Goal: Find specific page/section: Find specific page/section

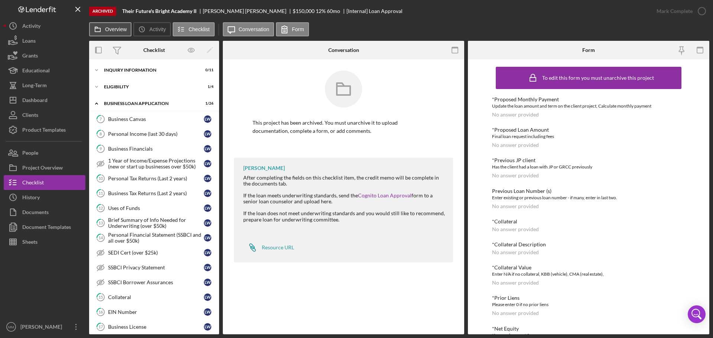
scroll to position [255, 0]
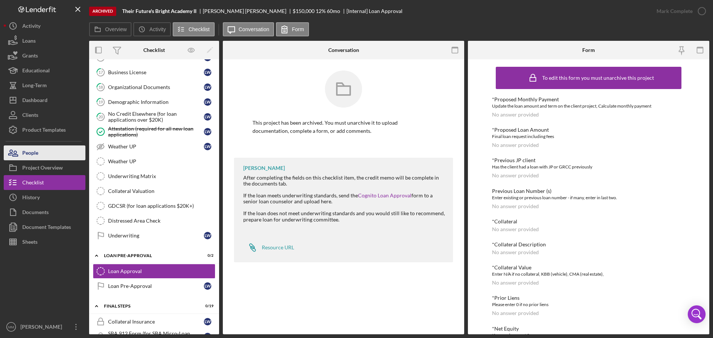
click at [35, 154] on div "People" at bounding box center [30, 154] width 16 height 17
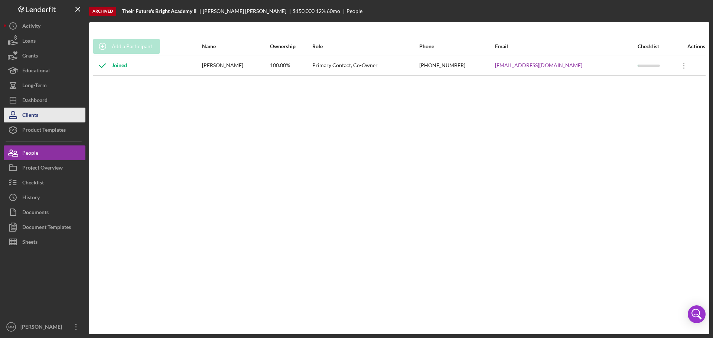
click at [33, 115] on div "Clients" at bounding box center [30, 116] width 16 height 17
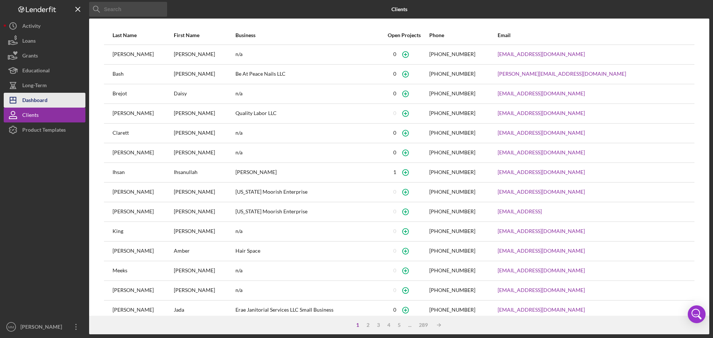
click at [44, 101] on div "Dashboard" at bounding box center [34, 101] width 25 height 17
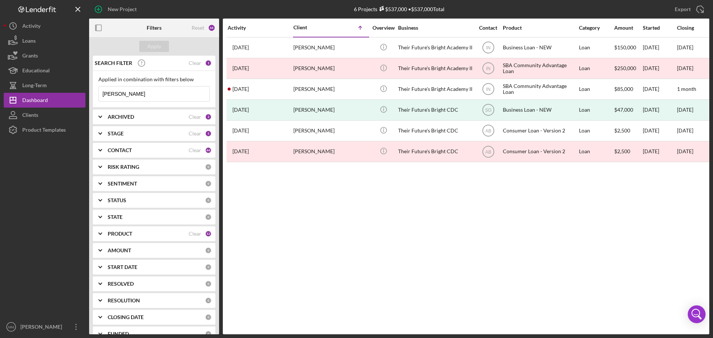
drag, startPoint x: 140, startPoint y: 99, endPoint x: 138, endPoint y: 95, distance: 4.8
click at [140, 99] on input "[PERSON_NAME]" at bounding box center [154, 94] width 111 height 15
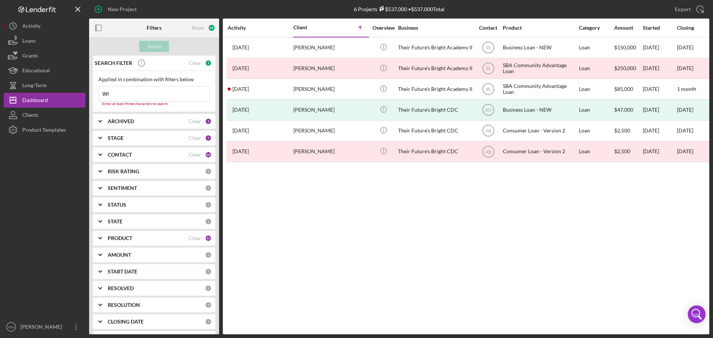
type input "W"
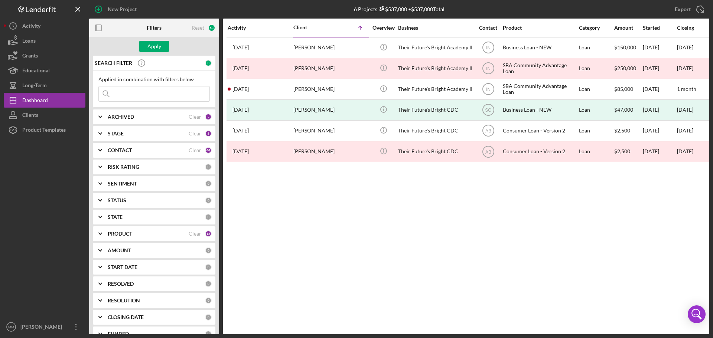
click at [122, 91] on input at bounding box center [154, 94] width 111 height 15
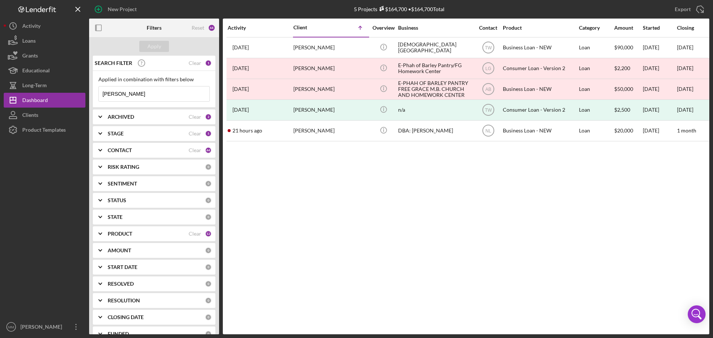
type input "[PERSON_NAME]"
